Goal: Information Seeking & Learning: Learn about a topic

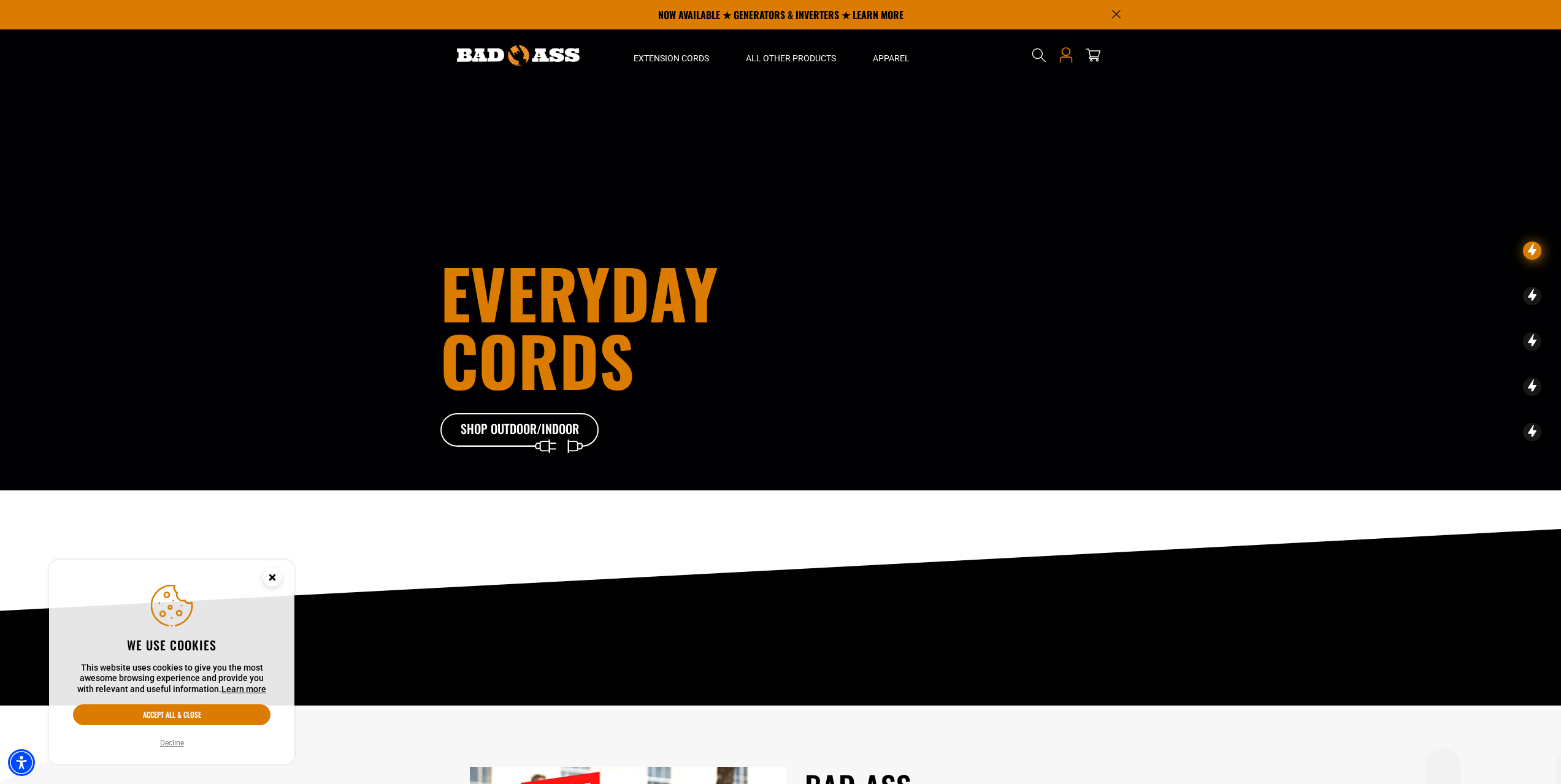
click at [1065, 55] on icon at bounding box center [1065, 51] width 8 height 8
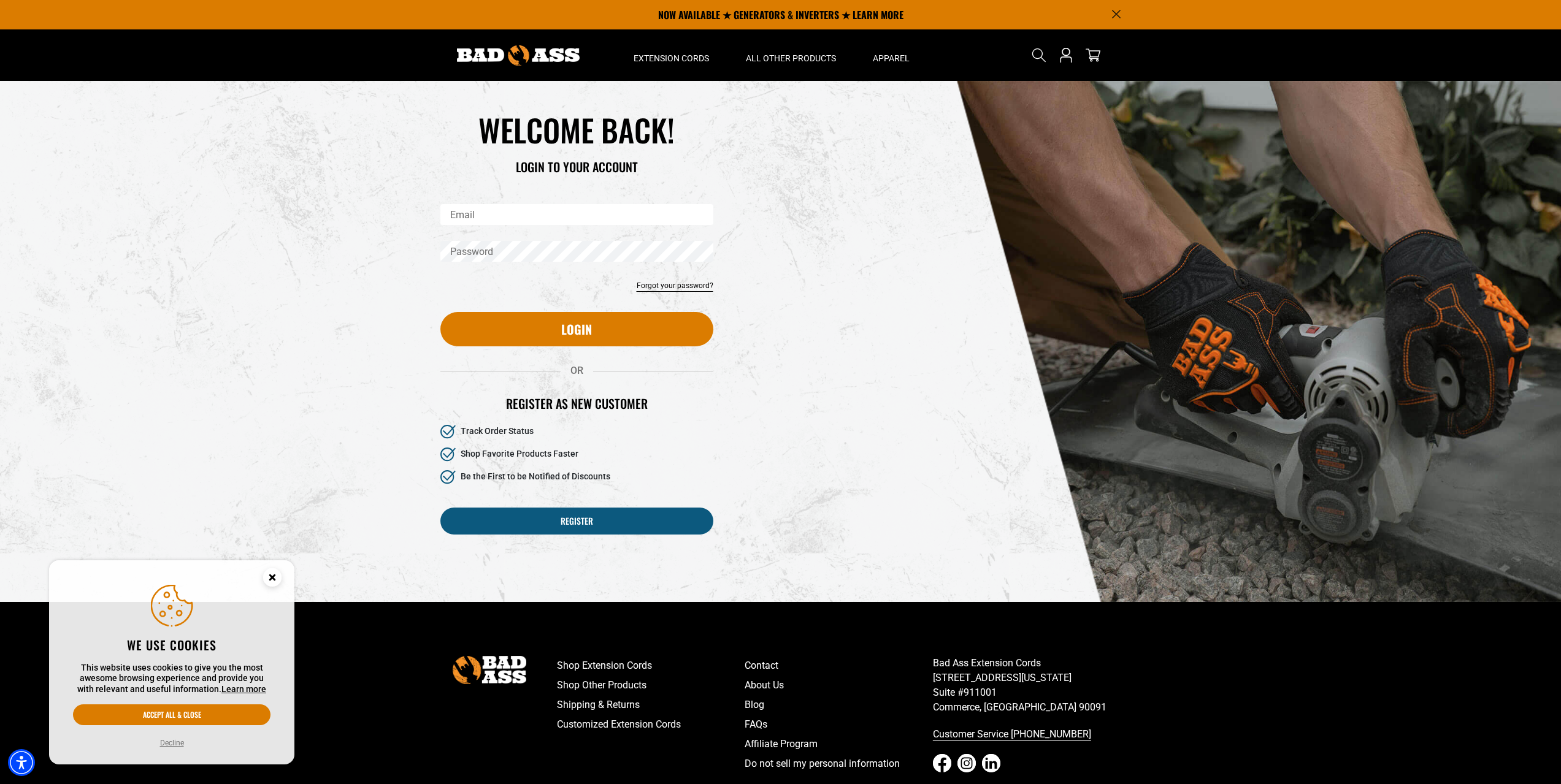
click at [515, 203] on div "WELCOME BACK! LOGIN TO YOUR ACCOUNT" at bounding box center [577, 157] width 292 height 94
click at [509, 219] on input "Email" at bounding box center [577, 215] width 273 height 21
click at [355, 315] on div "Reset your password Email Submit Cancel WELCOME BACK!" at bounding box center [780, 330] width 1561 height 498
click at [514, 225] on div "Email" at bounding box center [577, 223] width 292 height 37
click at [518, 213] on input "Email" at bounding box center [577, 215] width 273 height 21
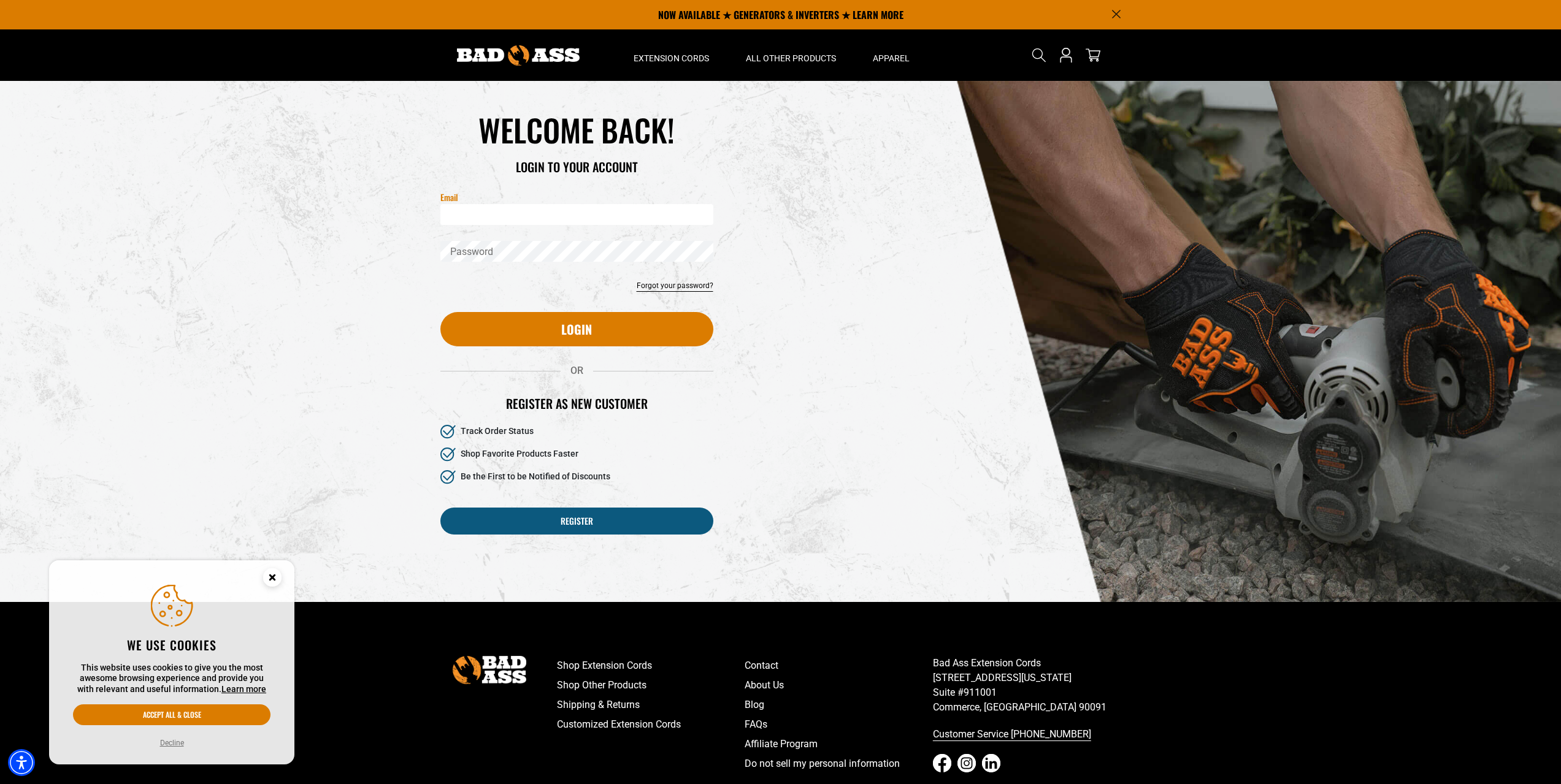
paste input "**********"
type input "**********"
click at [385, 304] on div "Reset your password Email Submit Cancel WELCOME BACK!" at bounding box center [780, 330] width 1561 height 498
click at [516, 263] on div "Password" at bounding box center [577, 259] width 292 height 37
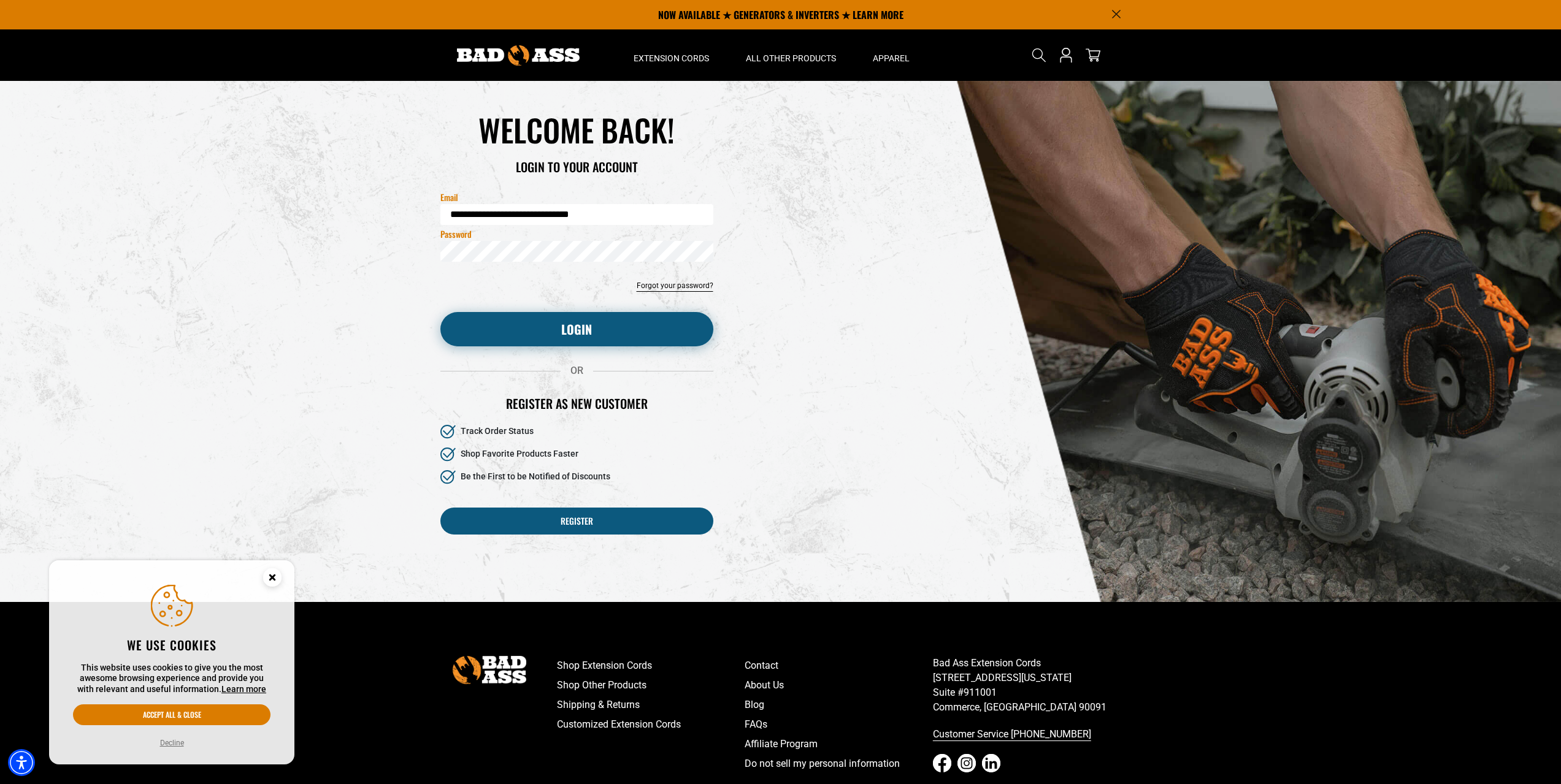
click at [574, 332] on button "Login" at bounding box center [577, 329] width 273 height 34
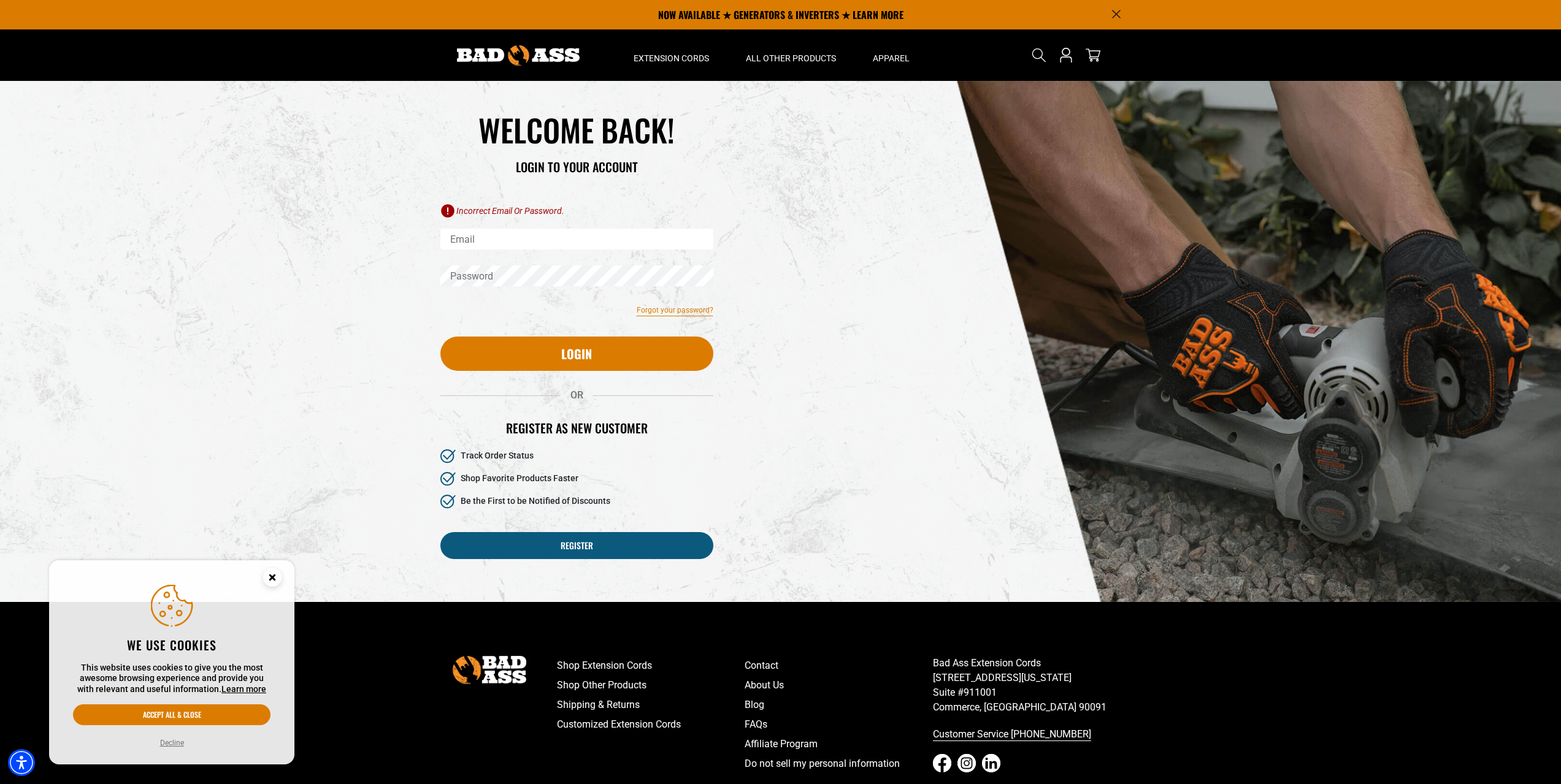
click at [655, 313] on link "Forgot your password?" at bounding box center [675, 310] width 77 height 11
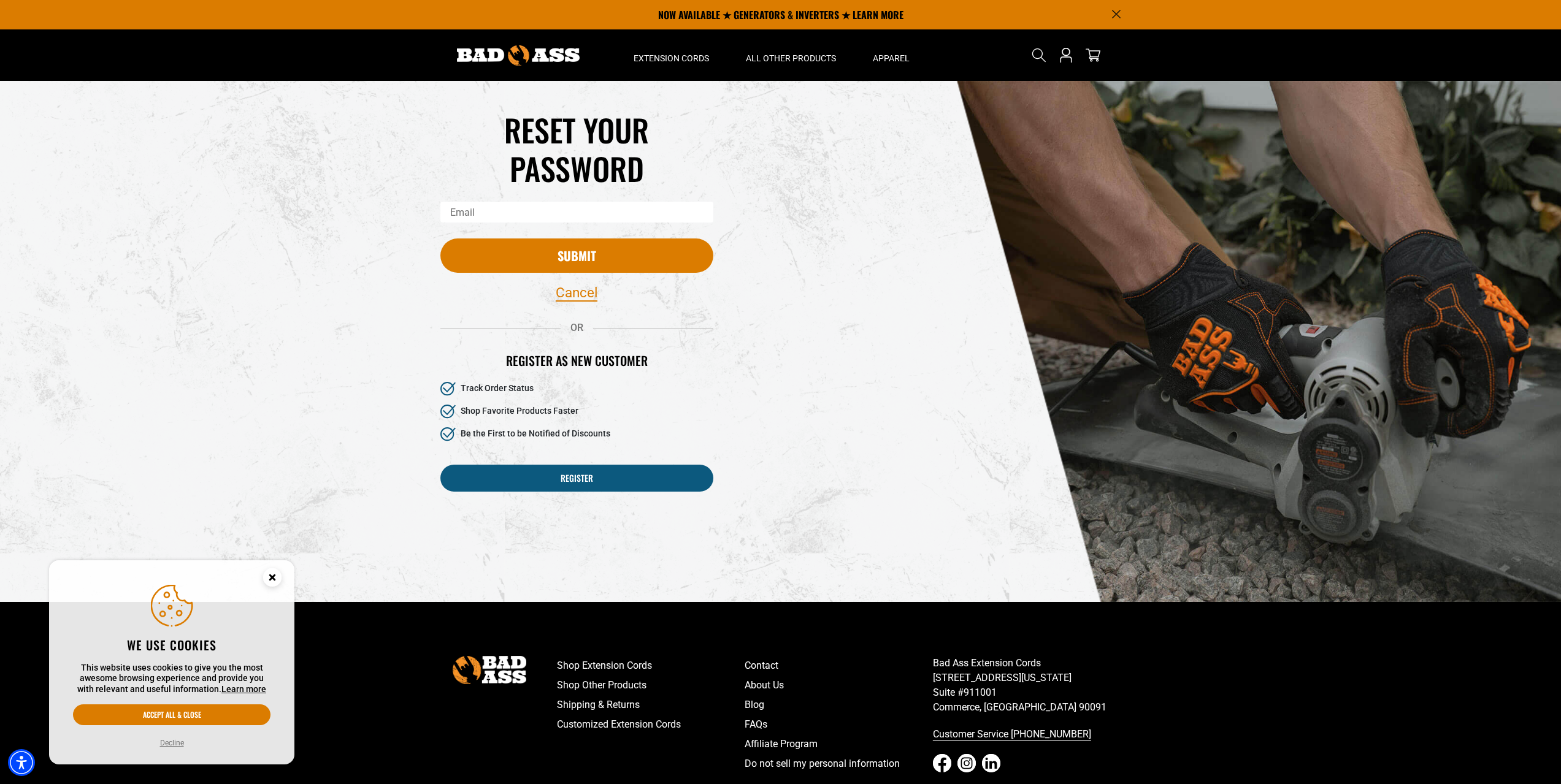
click at [518, 215] on input "Email" at bounding box center [577, 212] width 273 height 21
paste input "**********"
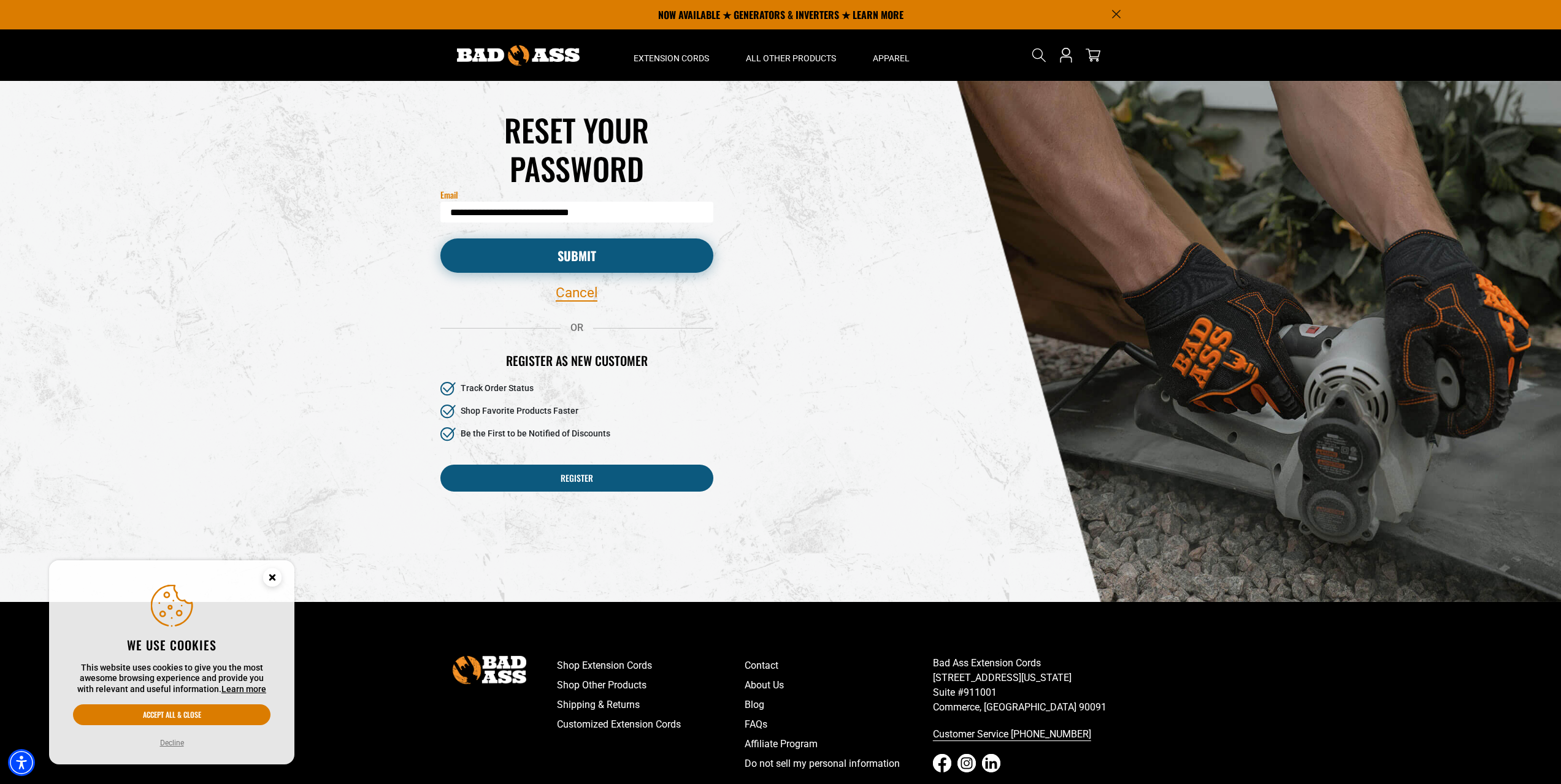
type input "**********"
click at [547, 264] on button "Submit" at bounding box center [577, 255] width 273 height 34
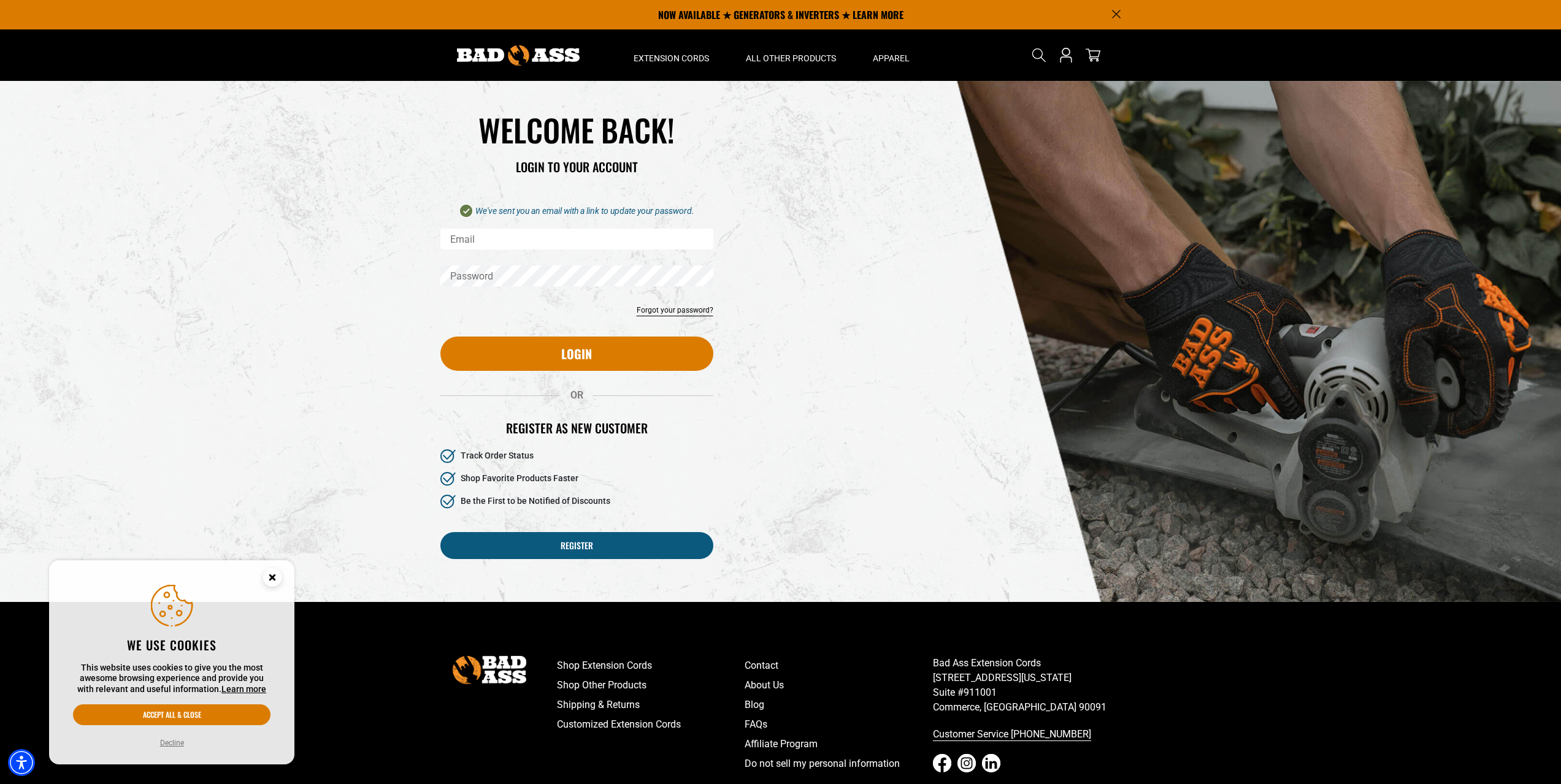
drag, startPoint x: 856, startPoint y: 484, endPoint x: 849, endPoint y: 483, distance: 7.1
click at [856, 484] on div "Reset your password Email Submit Cancel WELCOME BACK! OR" at bounding box center [780, 342] width 699 height 522
click at [592, 702] on link "Shipping & Returns" at bounding box center [651, 705] width 188 height 19
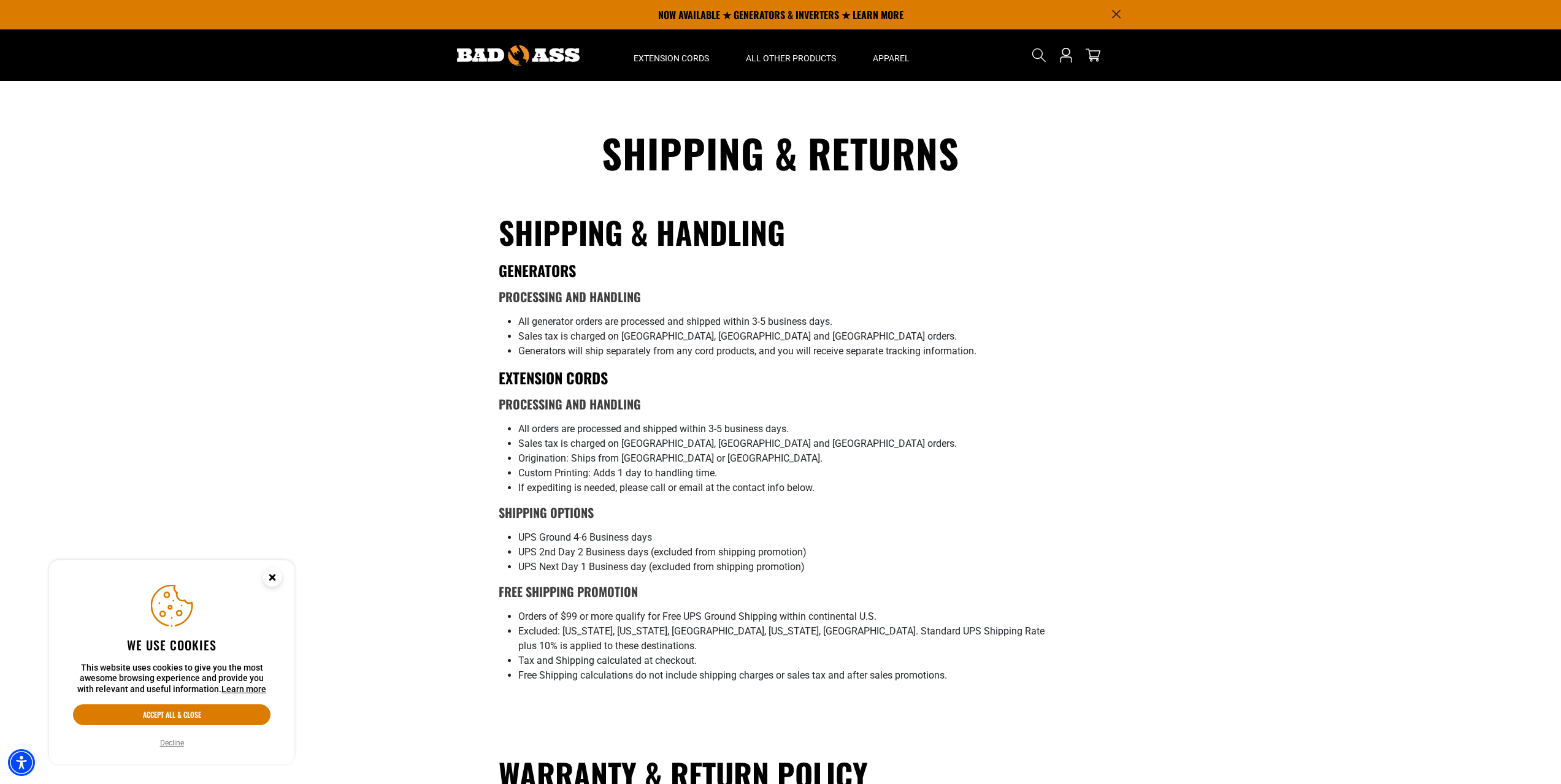
click at [1151, 600] on section "Shipping & Returns Shipping & Handling GENERATORS Processing and Handling All g…" at bounding box center [780, 779] width 1561 height 1397
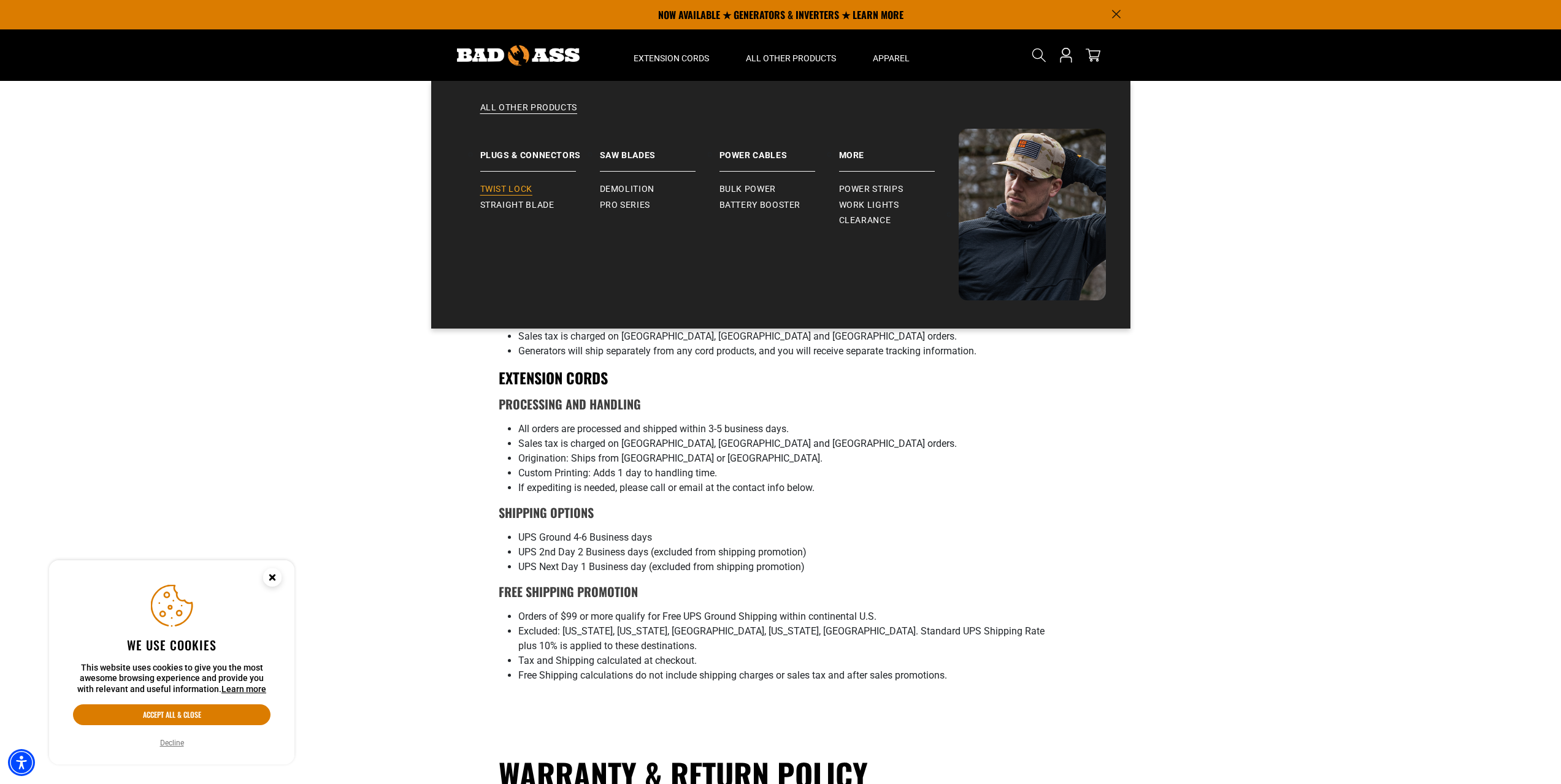
click at [505, 188] on span "Twist Lock" at bounding box center [506, 189] width 52 height 11
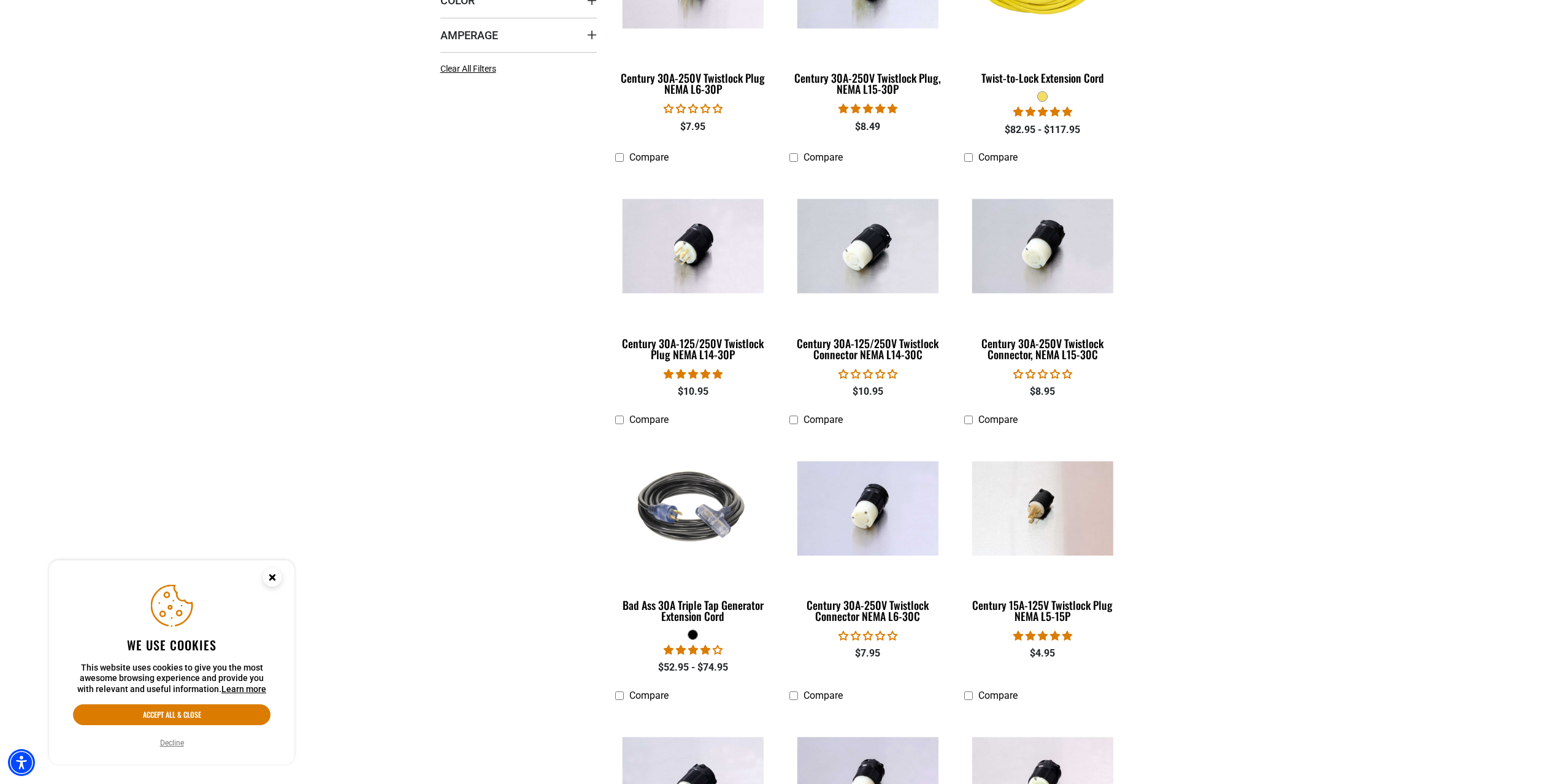
scroll to position [473, 0]
